Goal: Browse casually

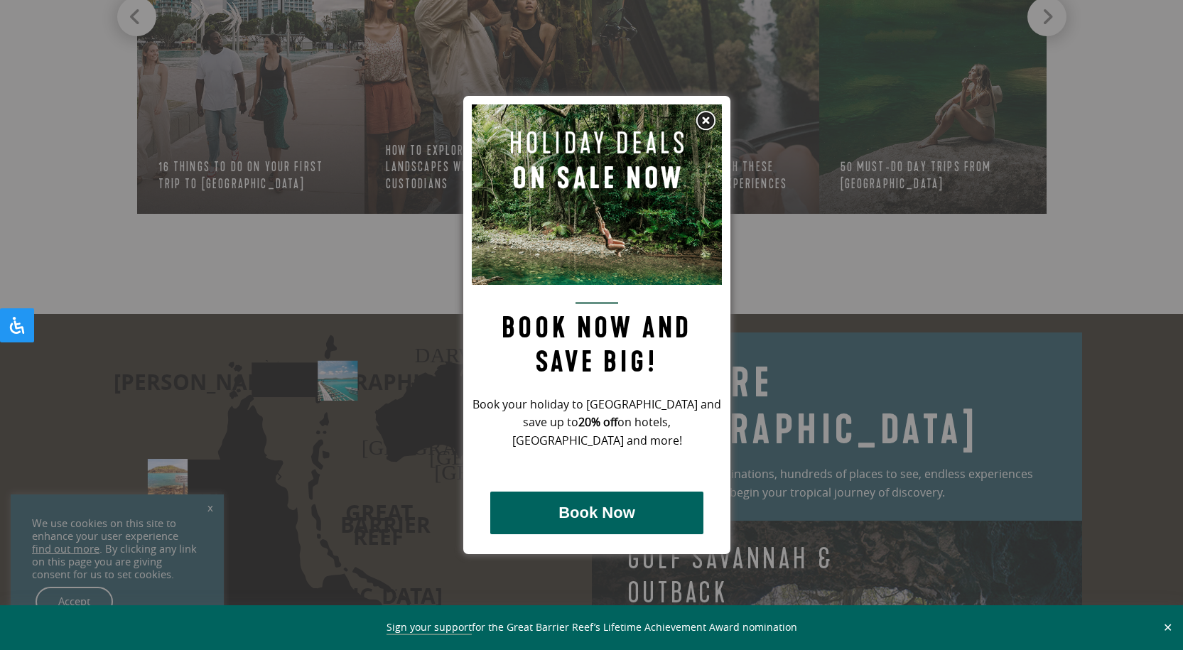
scroll to position [1715, 0]
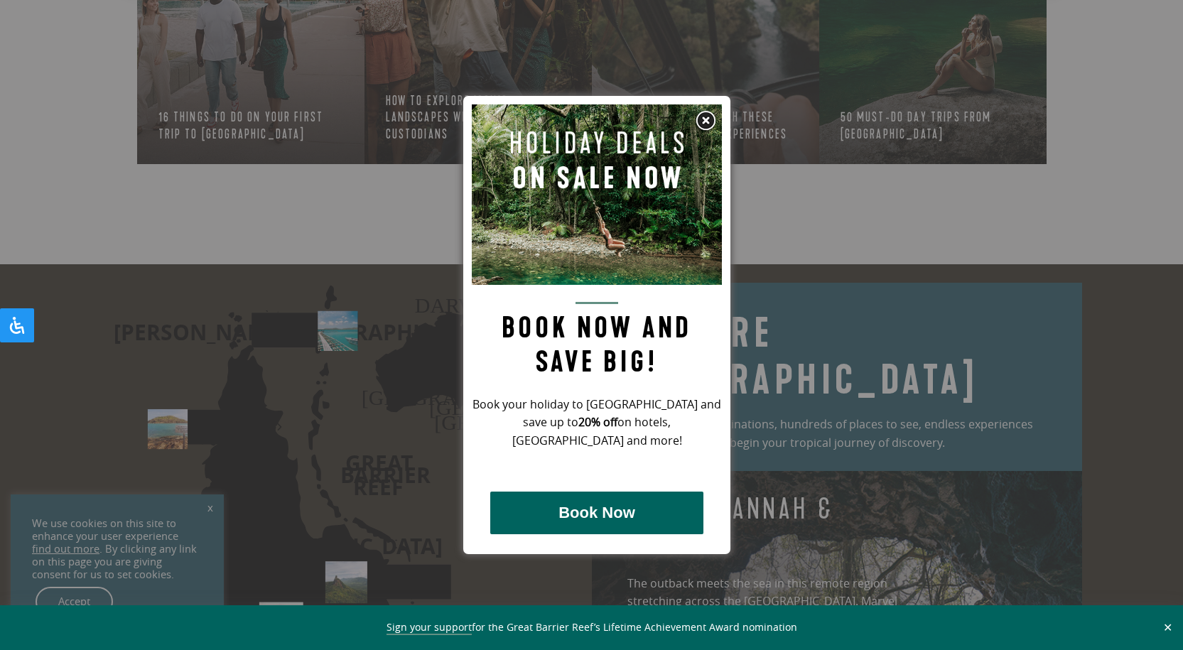
click at [368, 232] on div at bounding box center [591, 325] width 1183 height 650
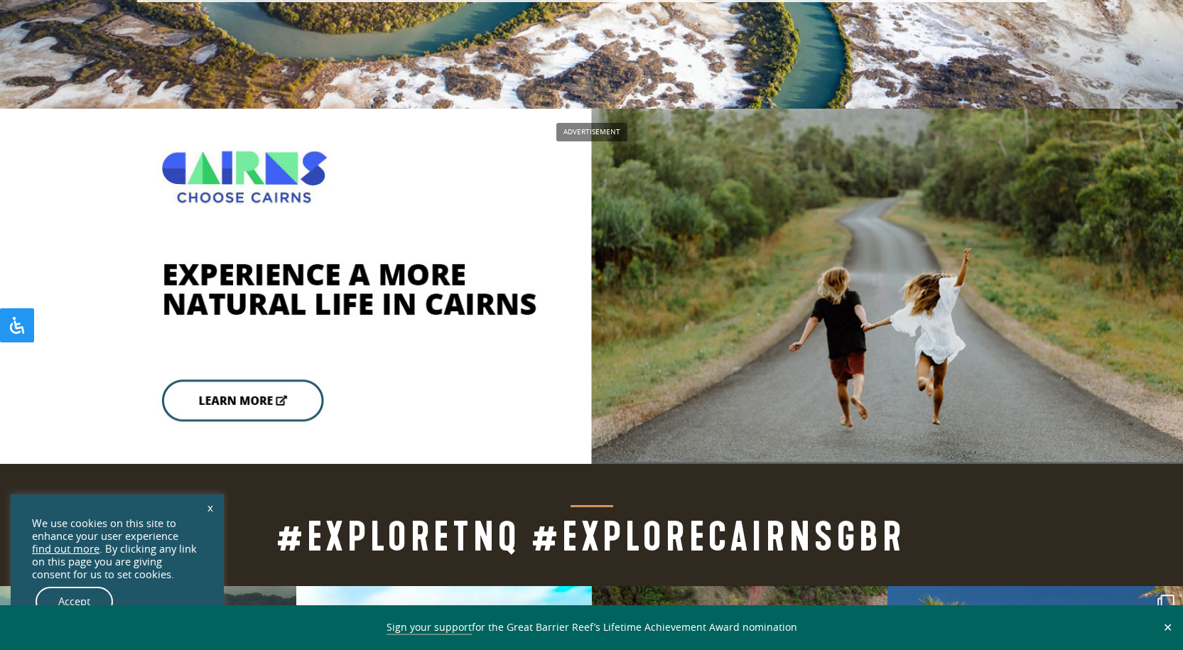
scroll to position [3369, 0]
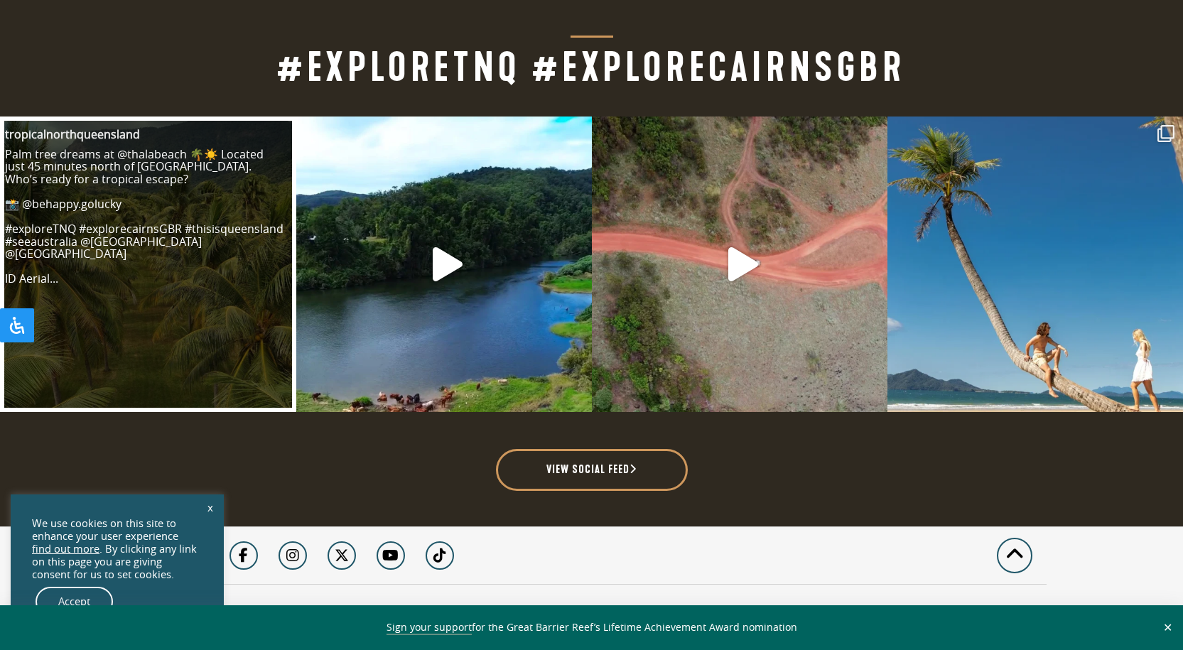
click at [217, 234] on link "Open post by tropicalnorthqueensland with ID 18000182153815024" at bounding box center [147, 264] width 291 height 291
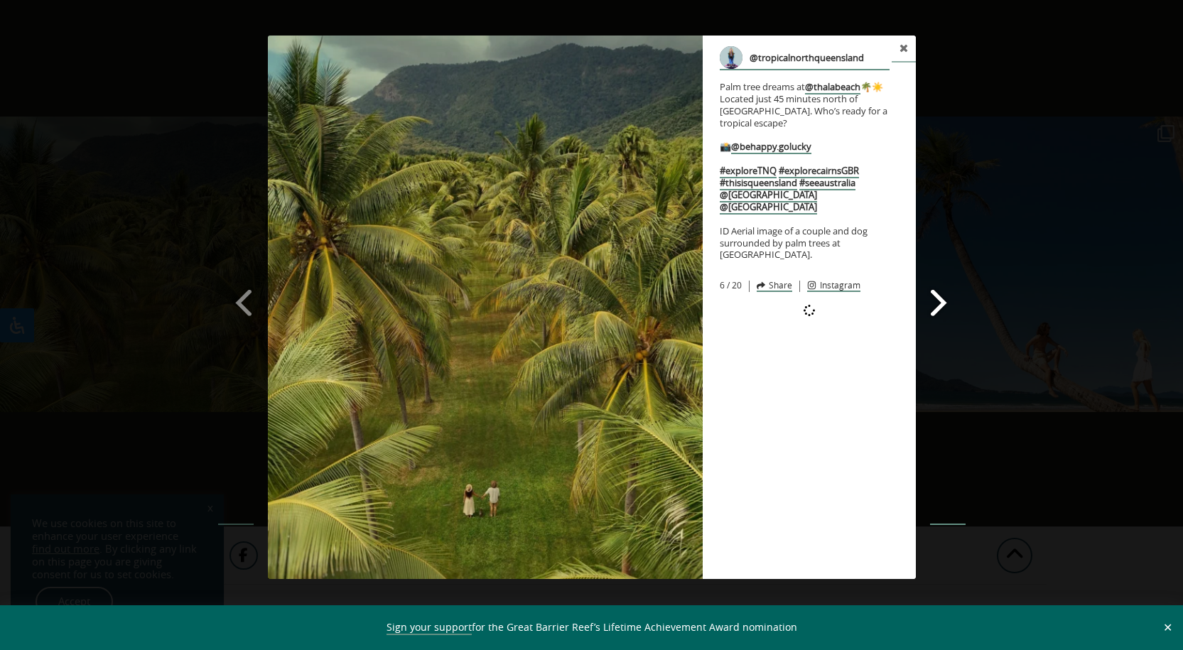
click at [942, 309] on span at bounding box center [939, 302] width 24 height 32
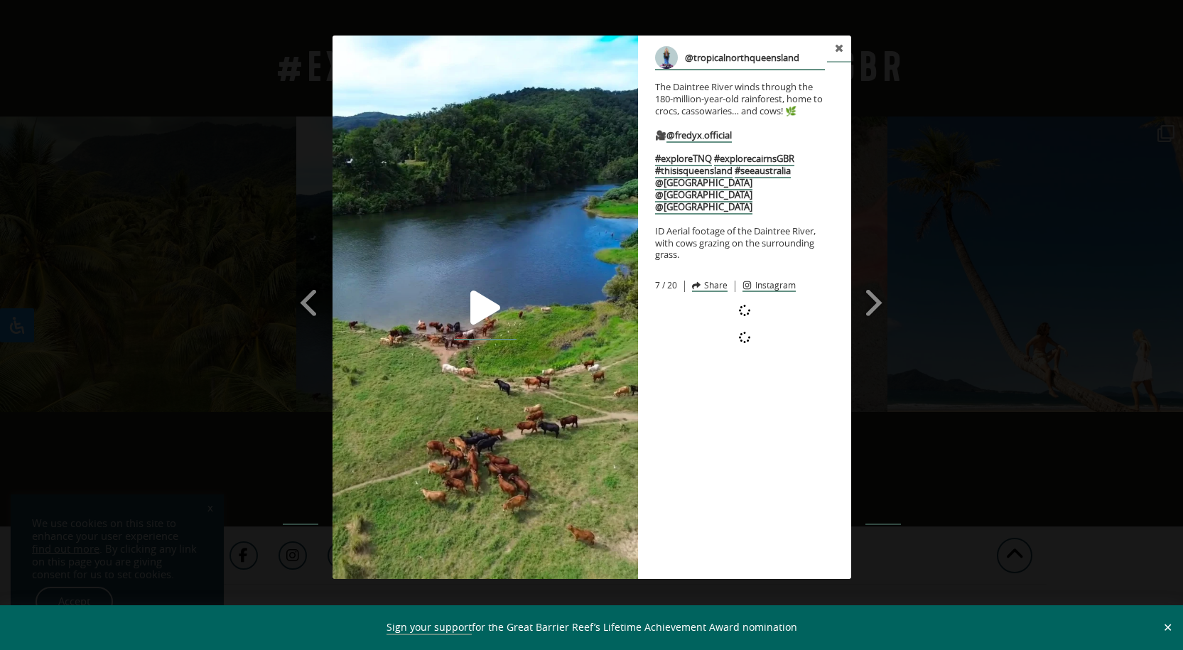
click at [463, 319] on link at bounding box center [485, 308] width 63 height 64
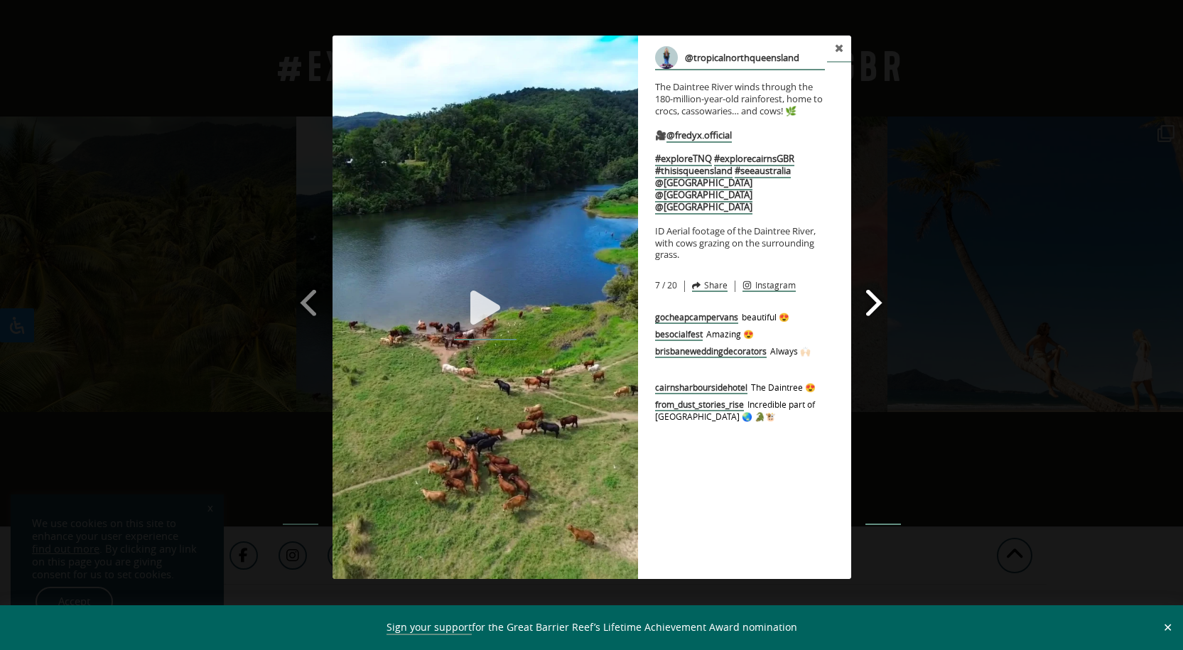
click at [878, 304] on span at bounding box center [875, 302] width 24 height 32
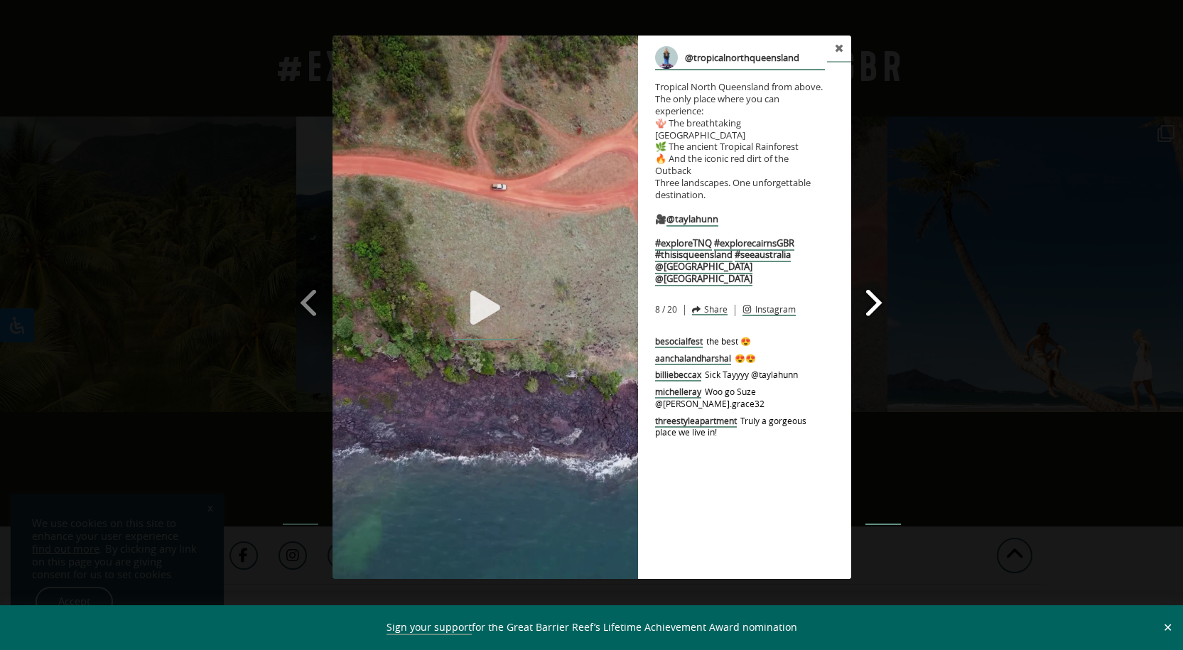
click at [878, 305] on span at bounding box center [875, 302] width 24 height 32
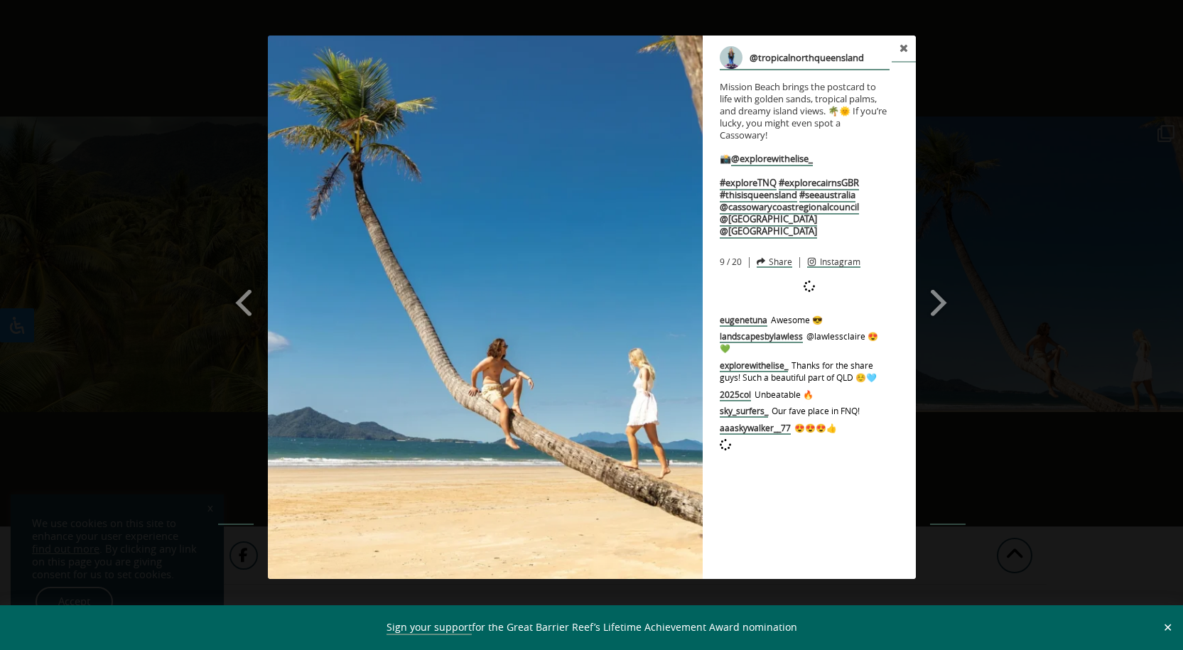
click at [940, 303] on span at bounding box center [939, 302] width 24 height 32
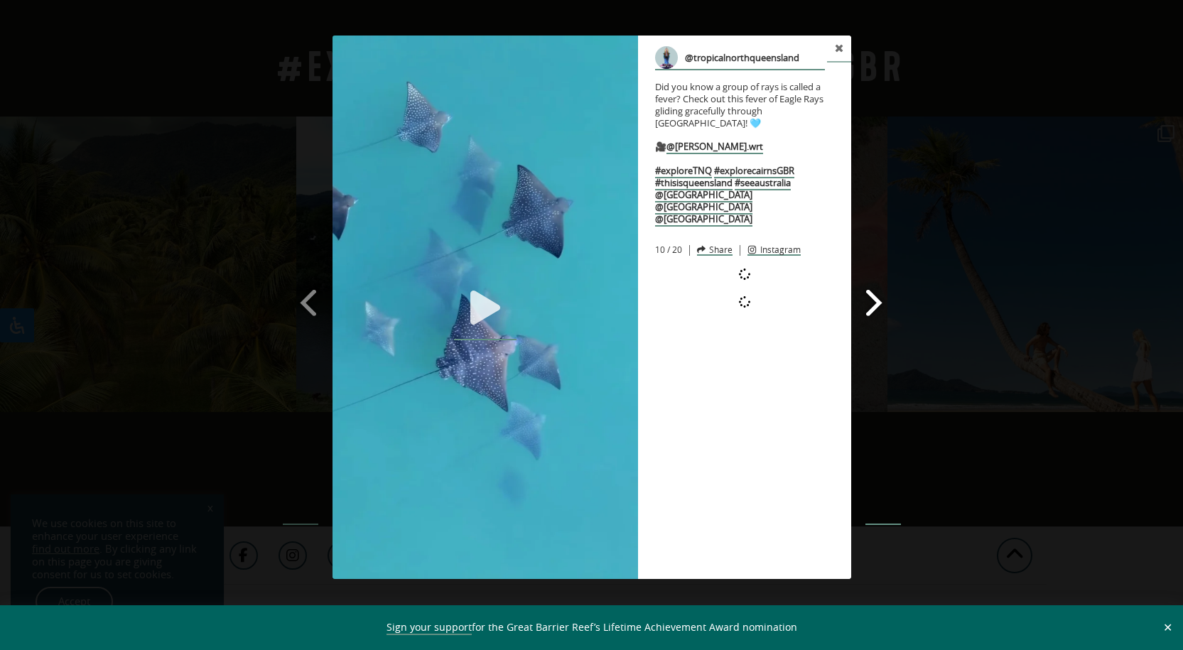
click at [873, 306] on span at bounding box center [875, 302] width 24 height 32
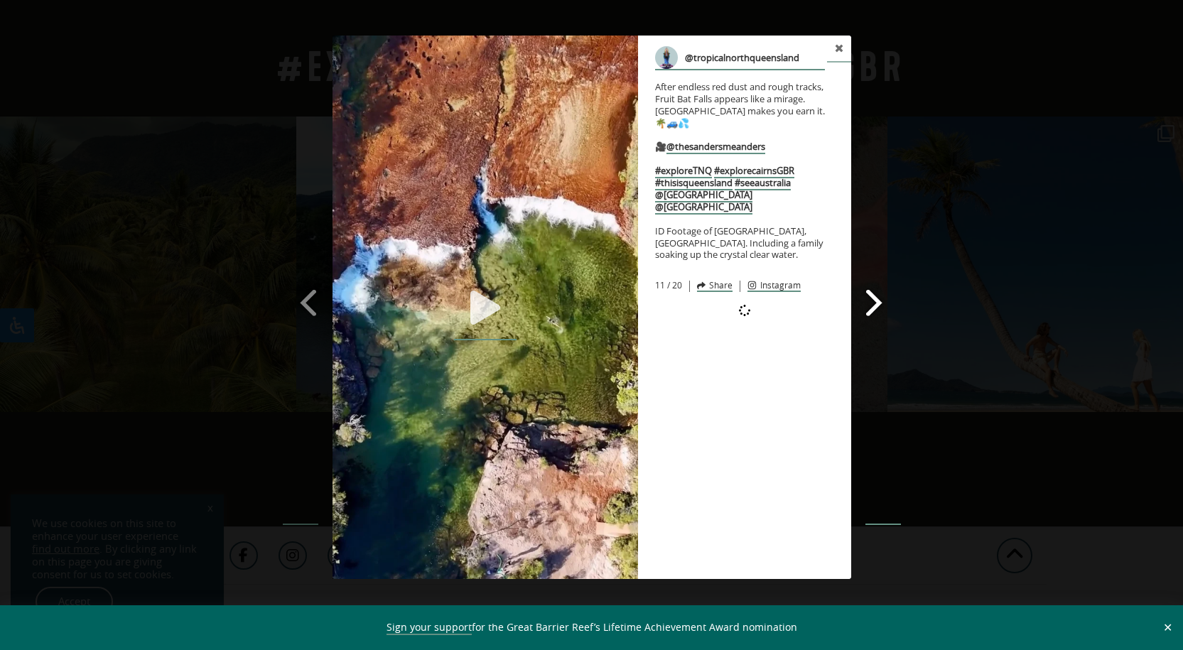
click at [873, 306] on span at bounding box center [875, 302] width 24 height 32
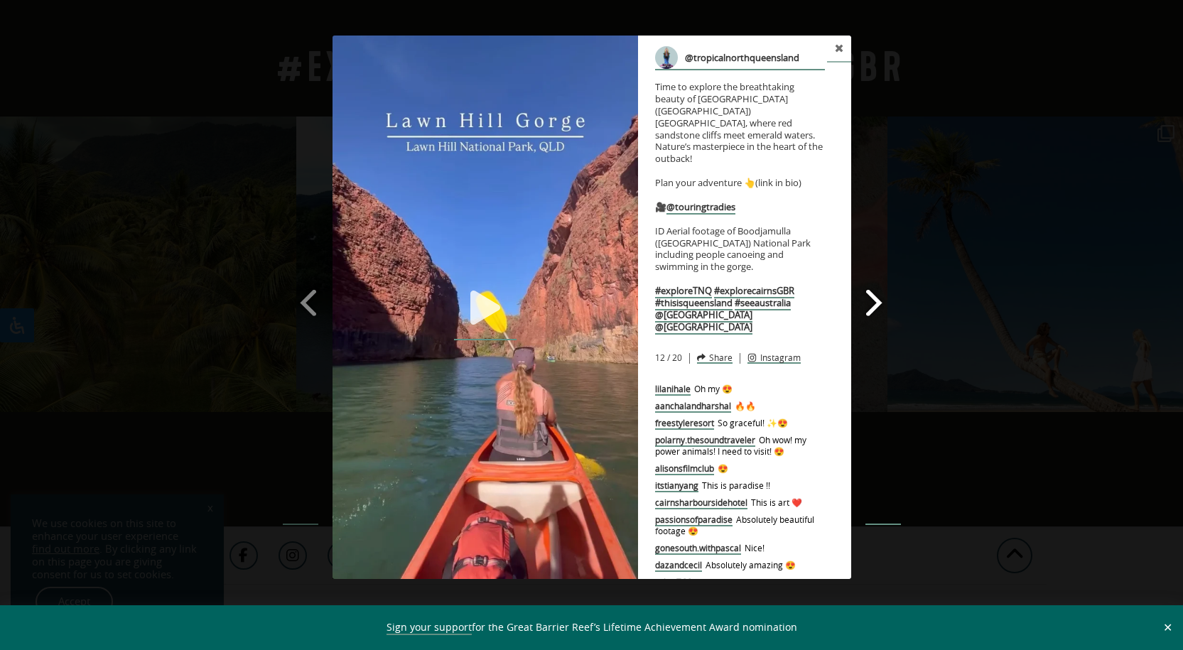
click at [873, 306] on span at bounding box center [875, 302] width 24 height 32
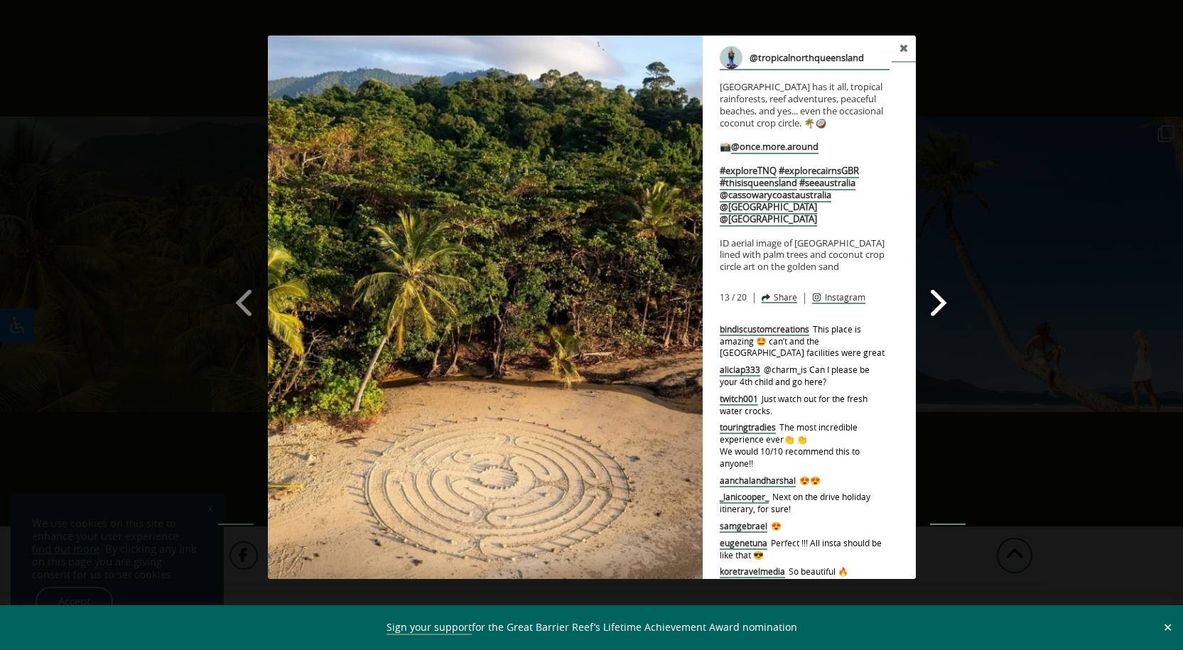
click at [942, 299] on span at bounding box center [939, 302] width 24 height 32
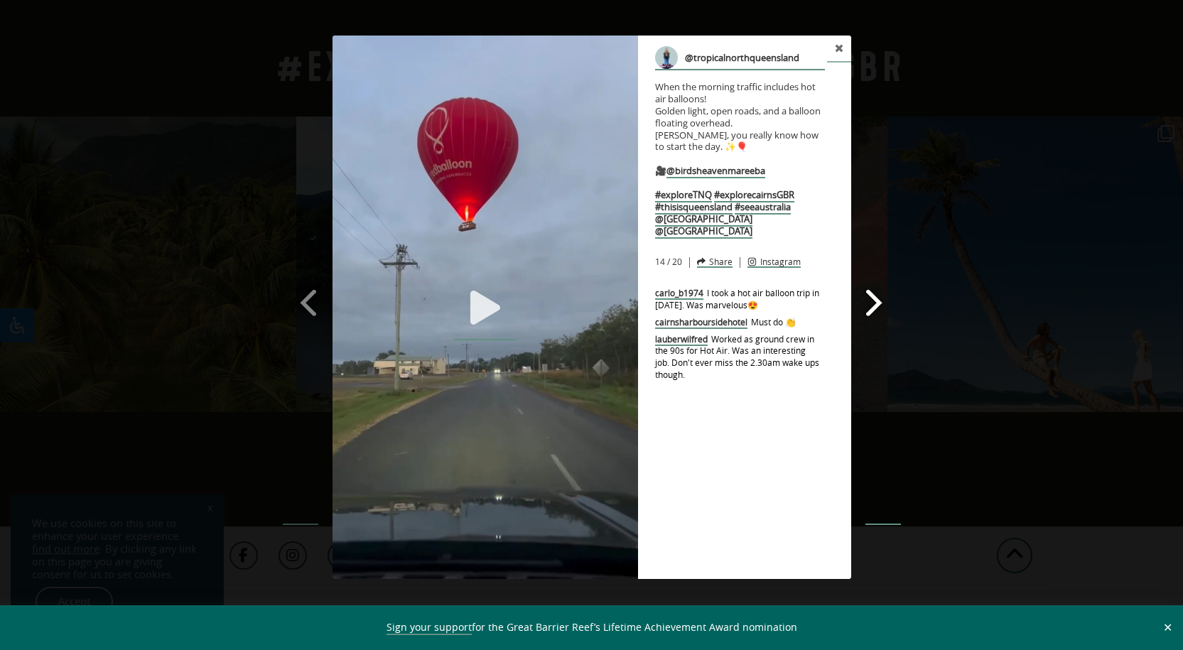
click at [885, 301] on span at bounding box center [875, 302] width 24 height 32
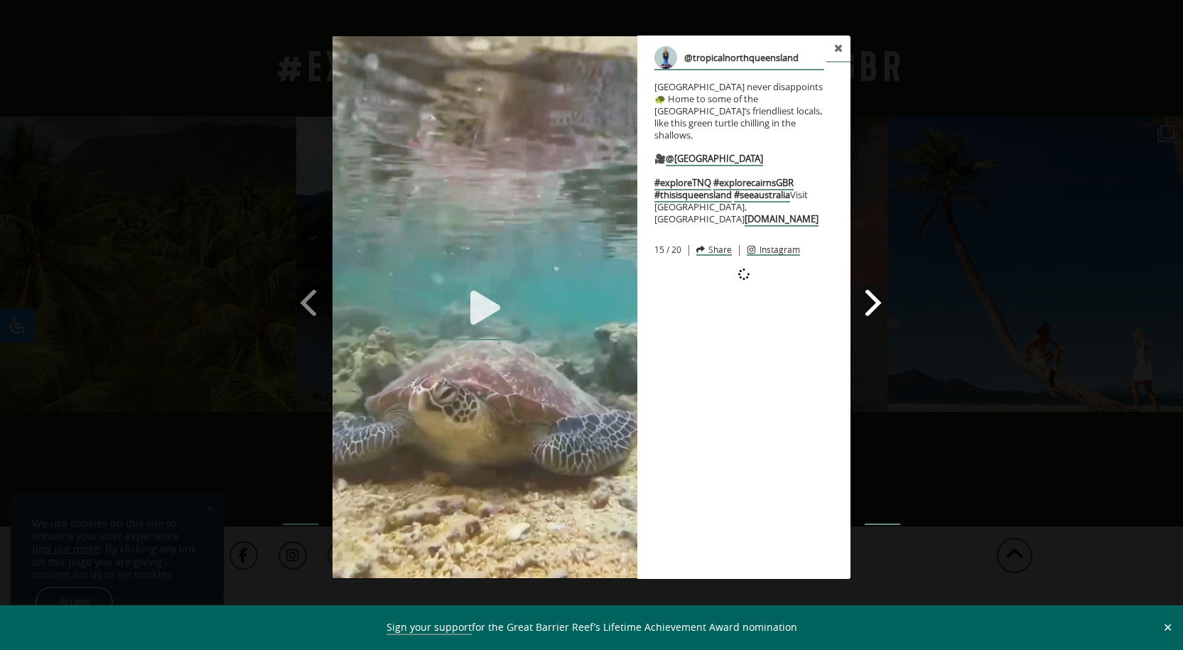
click at [885, 301] on span at bounding box center [874, 302] width 24 height 32
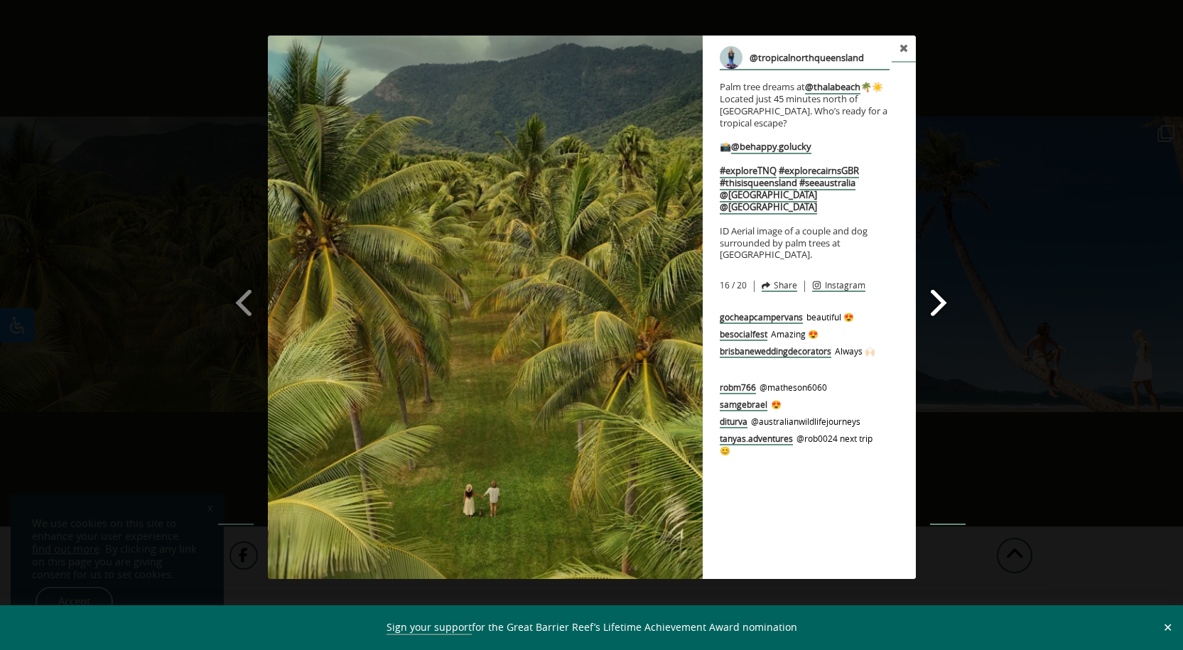
click at [885, 309] on p "gocheapcampervans beautiful 😍" at bounding box center [809, 317] width 179 height 16
click at [934, 299] on span at bounding box center [939, 302] width 24 height 32
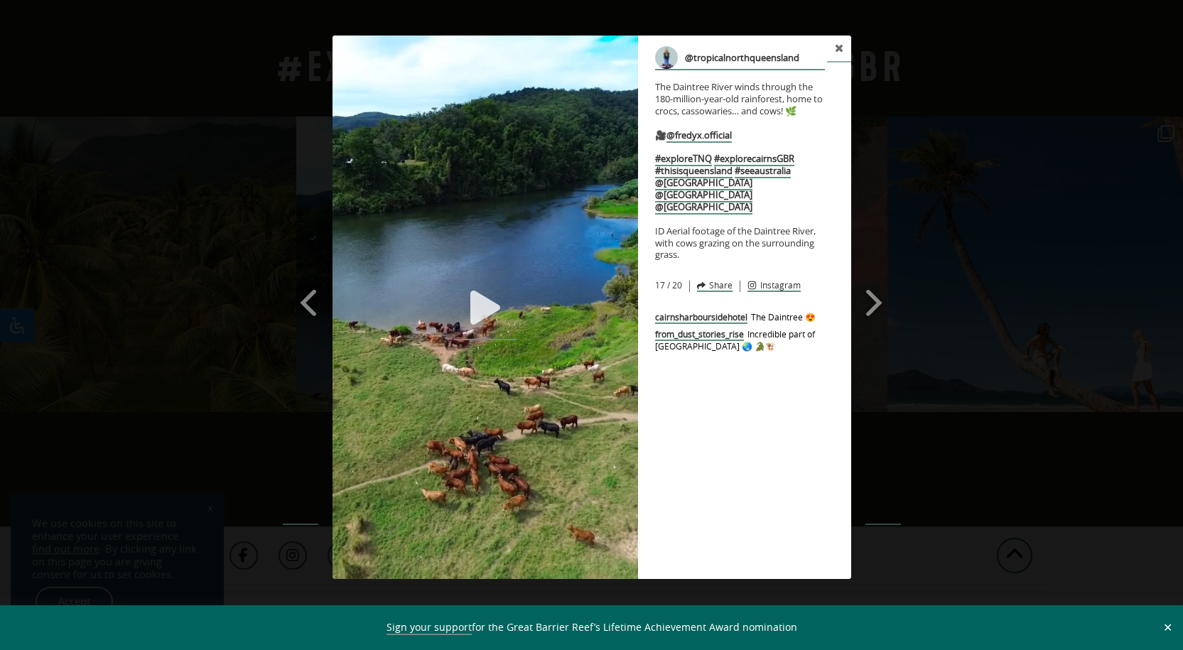
click at [996, 209] on div "Previous Slide Next Slide @tropicalnorthqueensland The Daintree River winds thr…" at bounding box center [591, 309] width 1183 height 547
